Goal: Check status: Check status

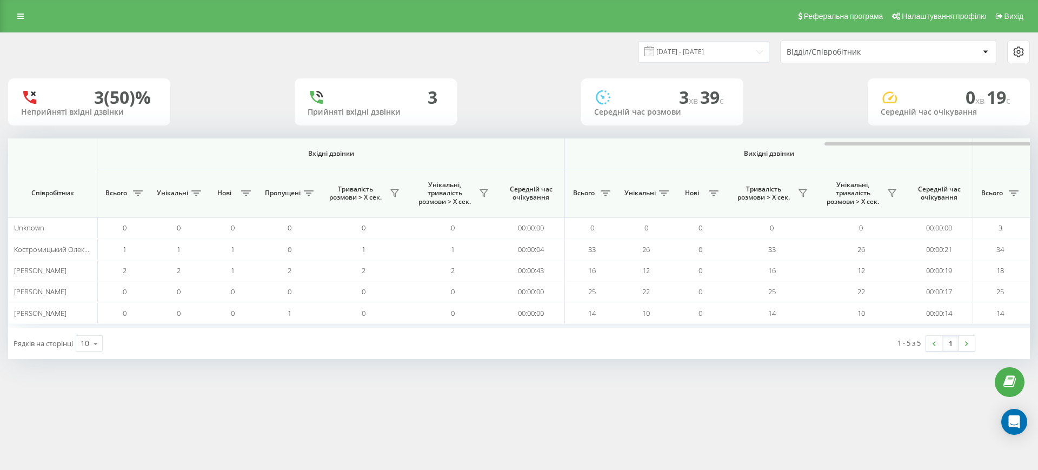
scroll to position [0, 487]
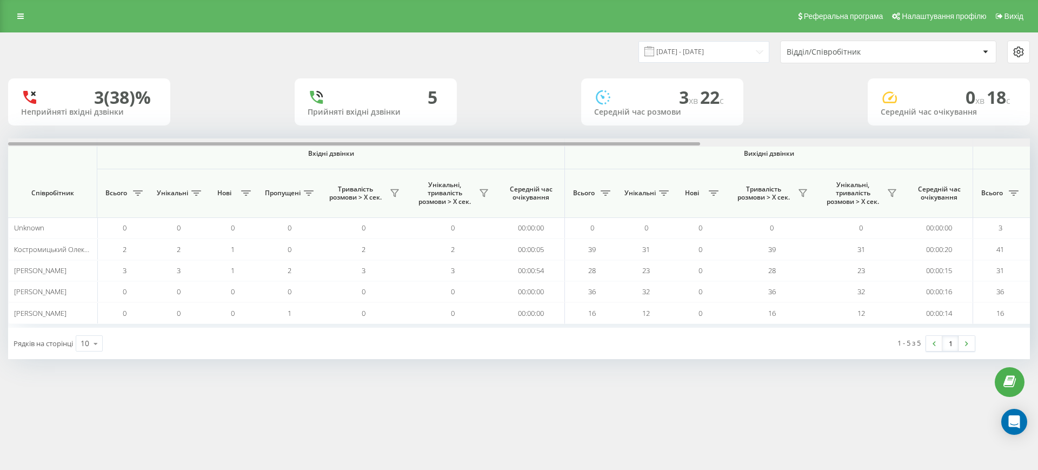
click at [960, 144] on div at bounding box center [519, 142] width 1022 height 8
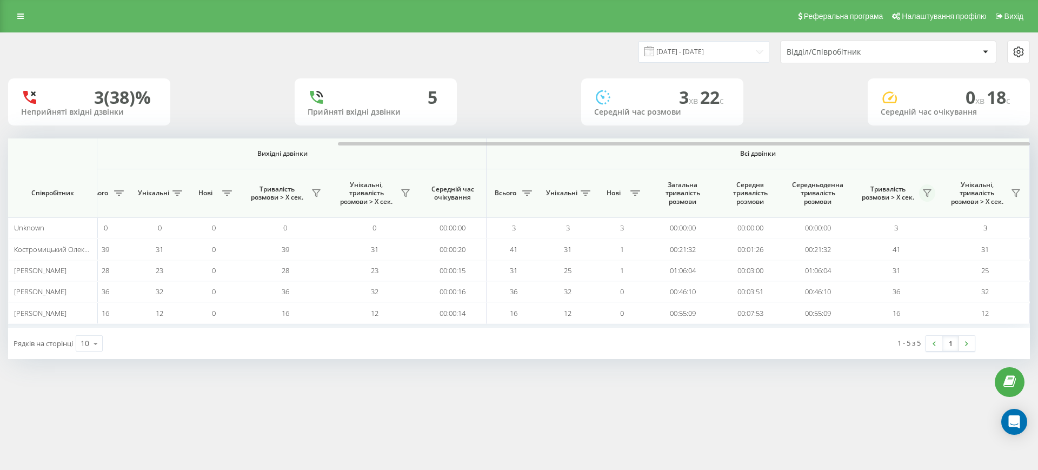
click at [928, 191] on icon at bounding box center [927, 193] width 9 height 9
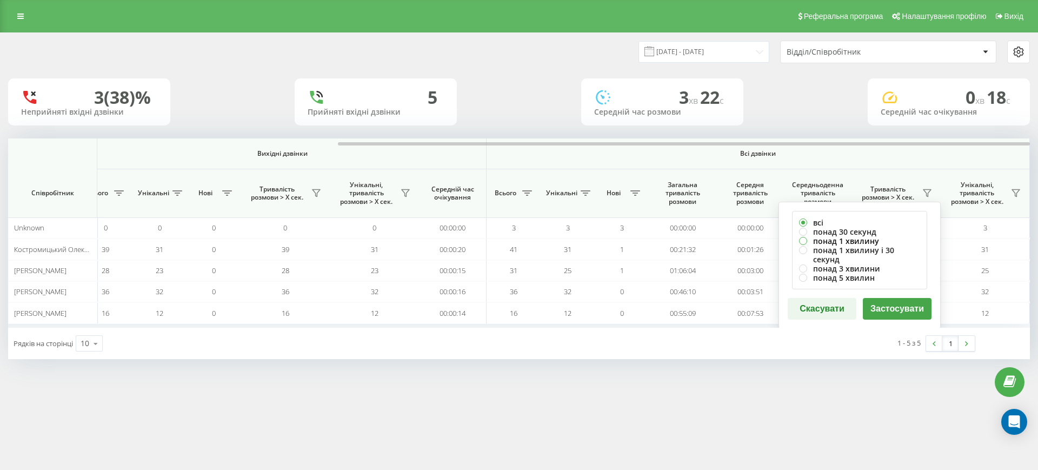
click at [860, 243] on label "понад 1 хвилину" at bounding box center [859, 240] width 121 height 9
radio input "true"
click at [897, 298] on button "Застосувати" at bounding box center [897, 309] width 69 height 22
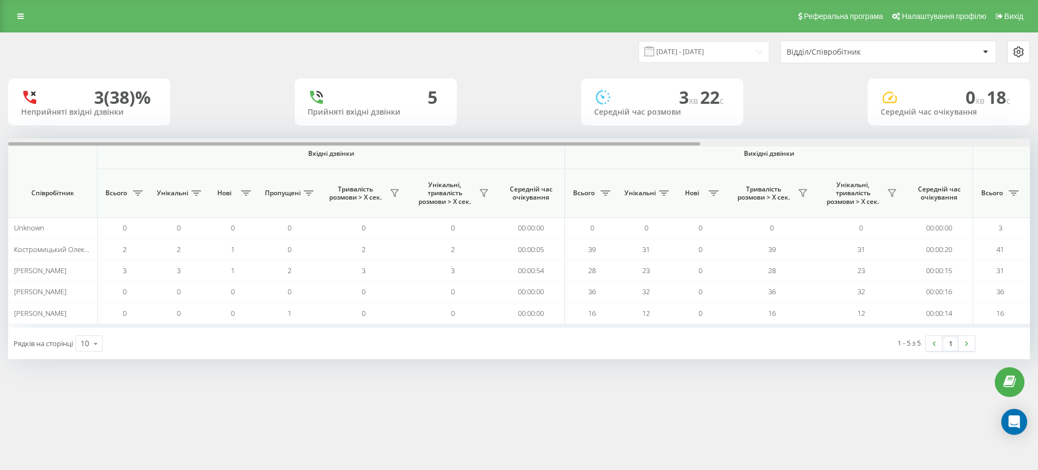
click at [987, 138] on div at bounding box center [519, 142] width 1022 height 8
